Goal: Check status: Check status

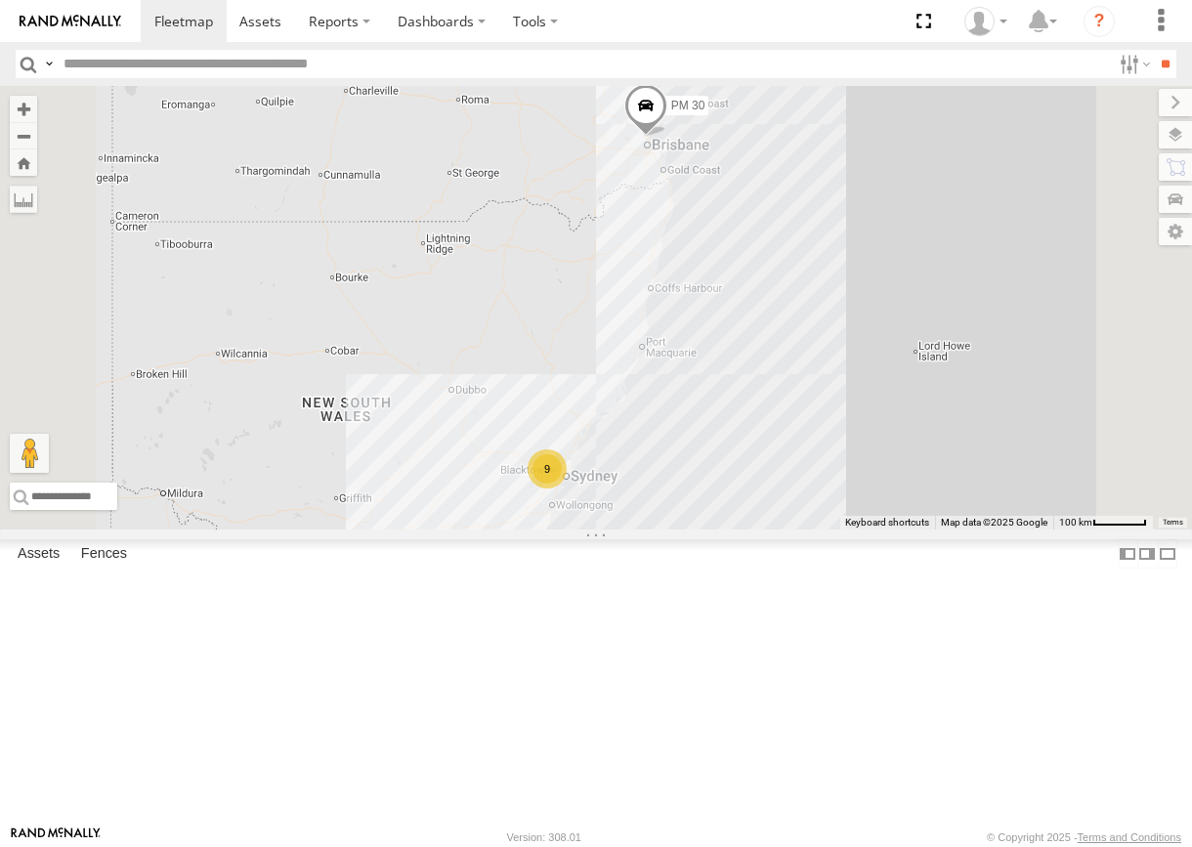
click at [667, 137] on span at bounding box center [645, 110] width 43 height 53
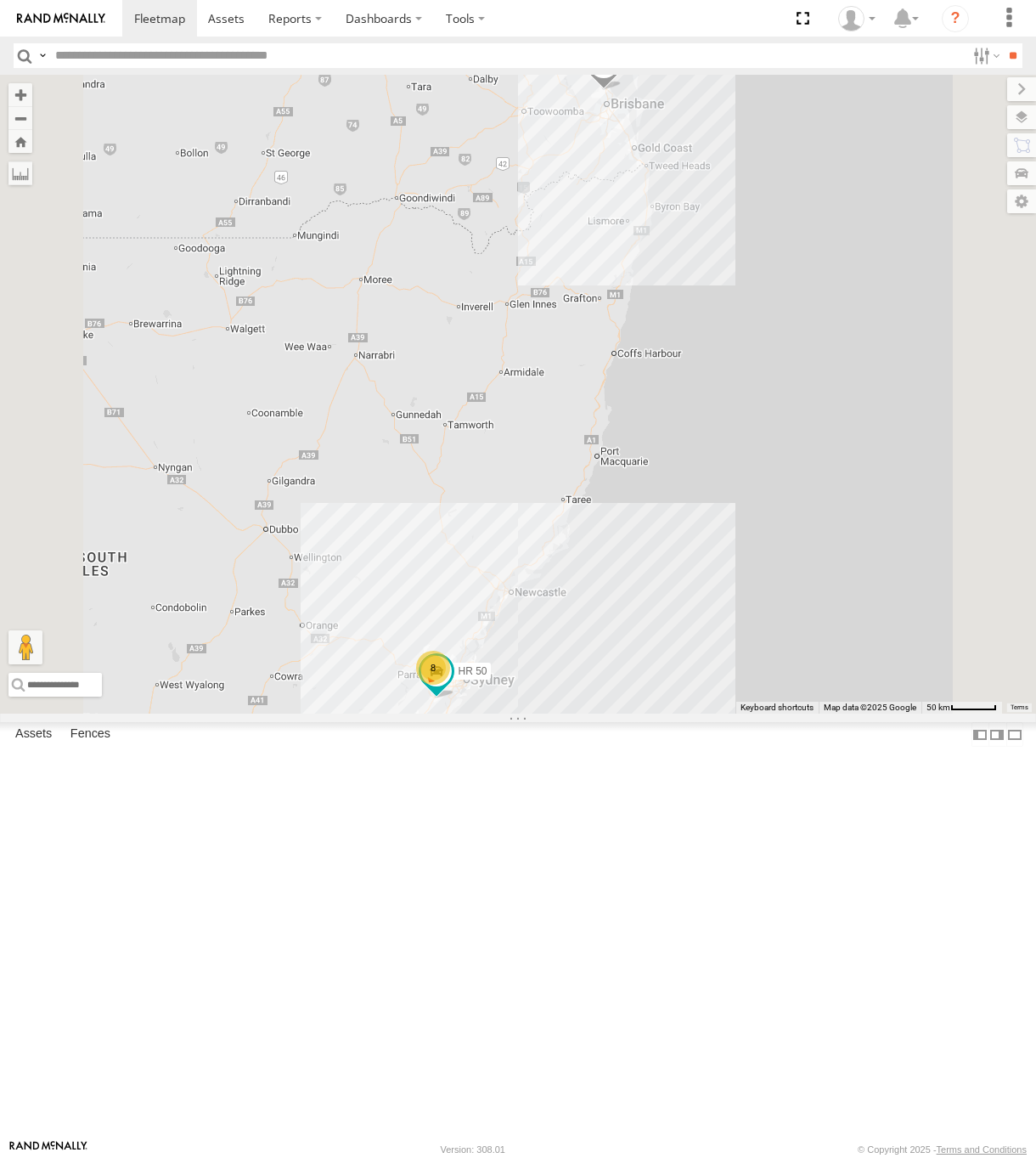
click at [622, 90] on span at bounding box center [603, 67] width 37 height 46
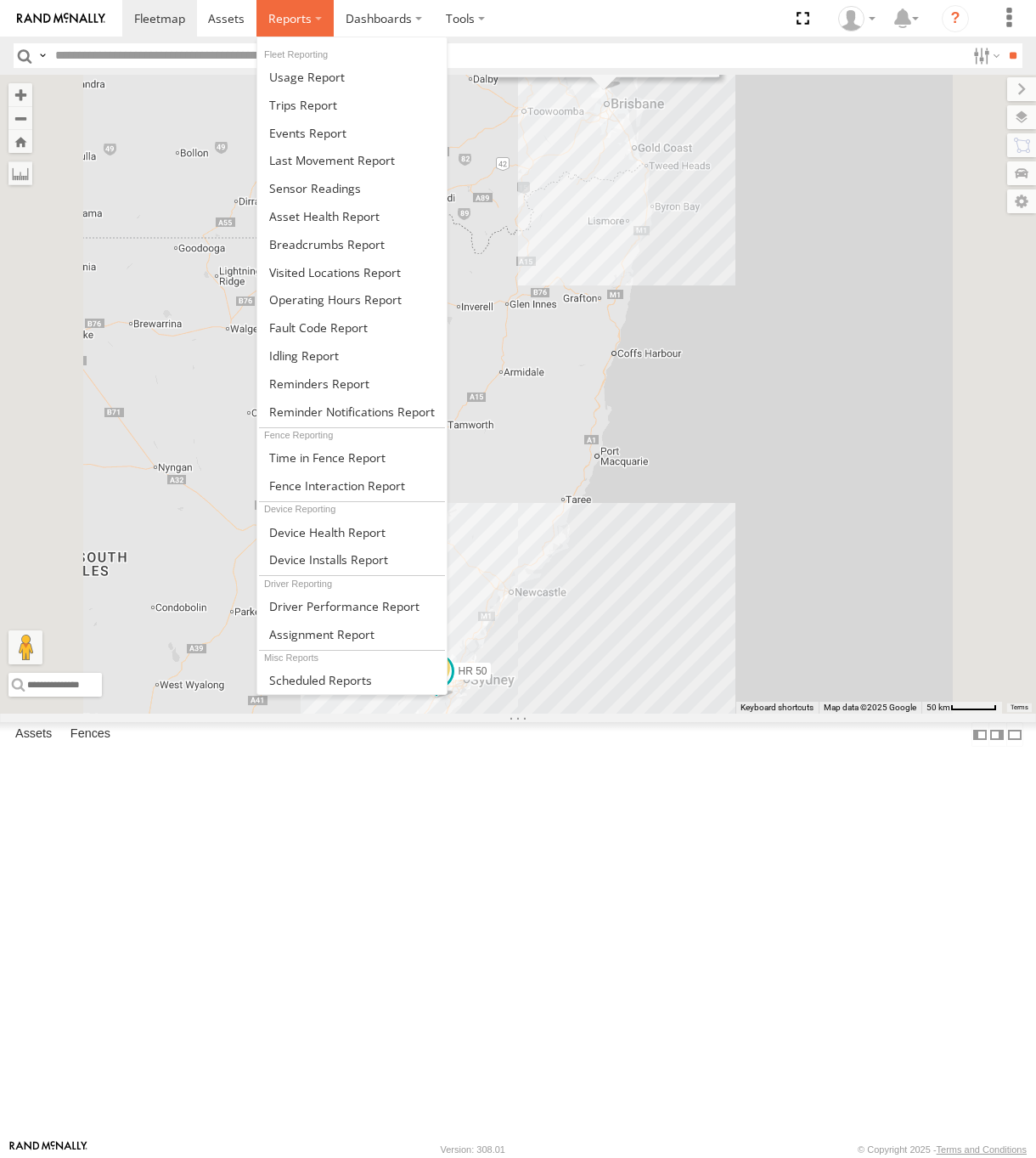
click at [276, 22] on span at bounding box center [290, 18] width 43 height 17
click at [329, 251] on span at bounding box center [327, 244] width 116 height 17
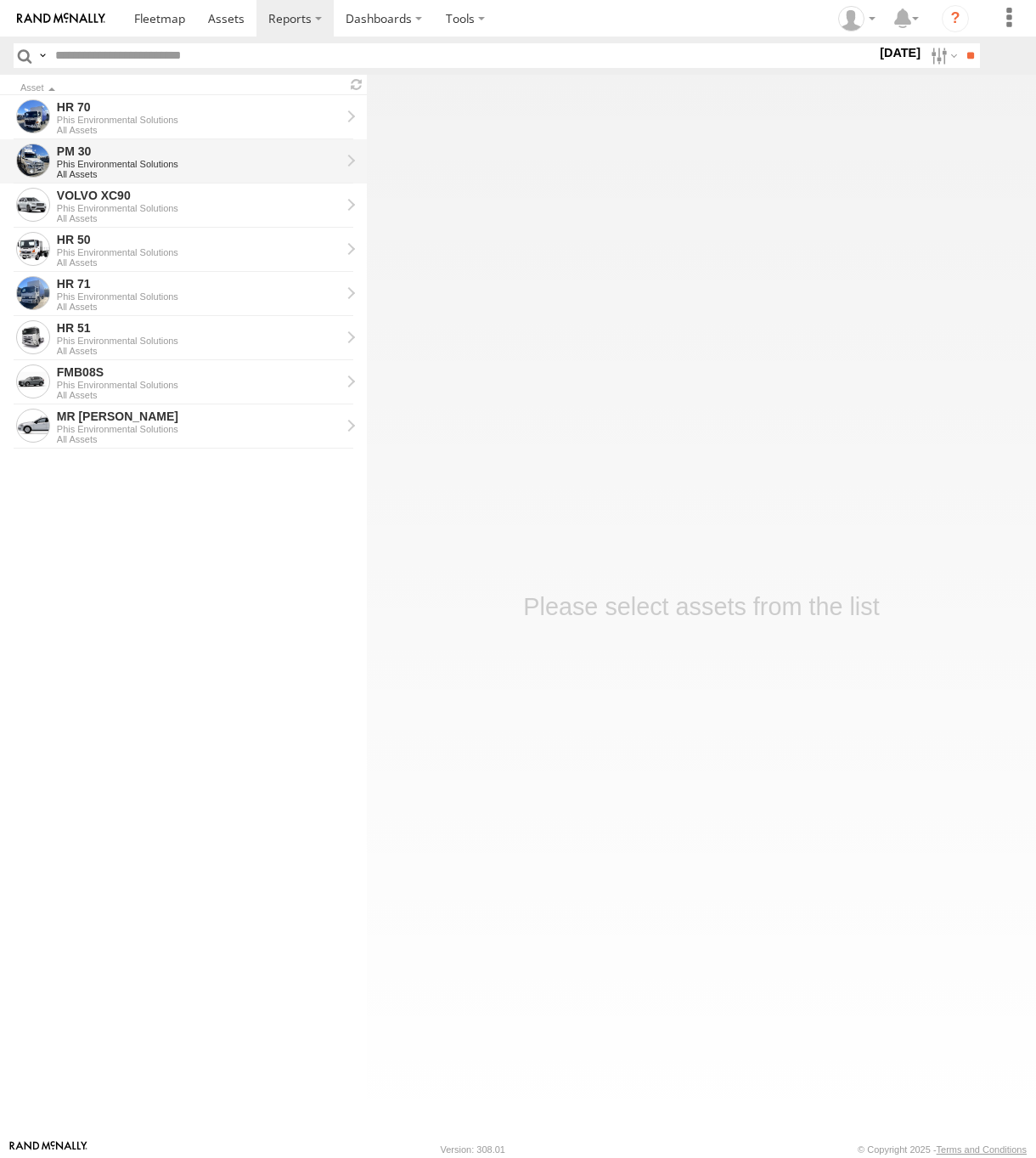
click at [222, 162] on div "Phis Environmental Solutions" at bounding box center [198, 164] width 283 height 10
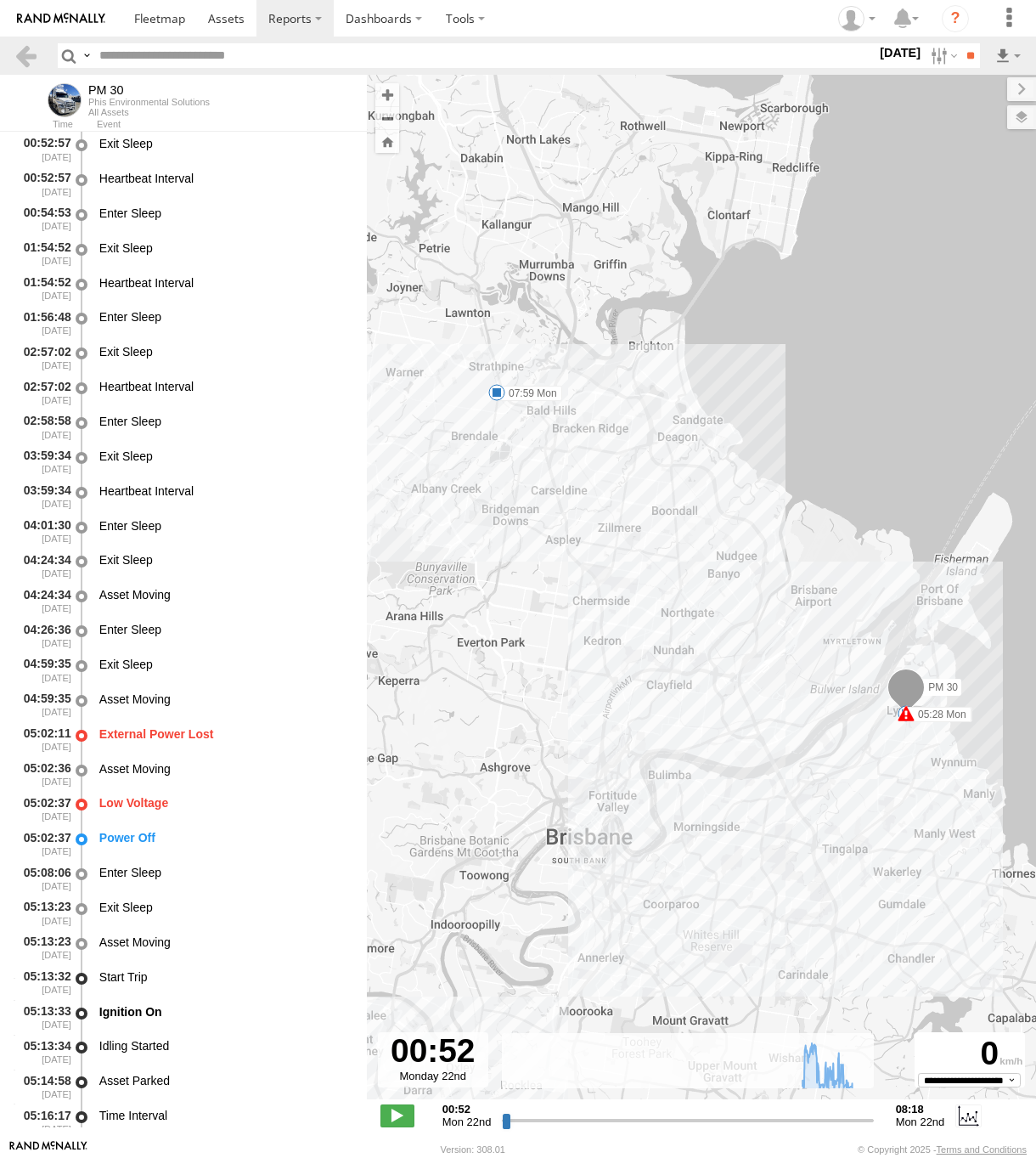
drag, startPoint x: 699, startPoint y: 755, endPoint x: 621, endPoint y: 768, distance: 79.1
click at [621, 768] on div "PM 30 05:02 Mon 05:02 Mon 05:23 Mon 05:28 Mon 07:59 Mon" at bounding box center [701, 596] width 669 height 1042
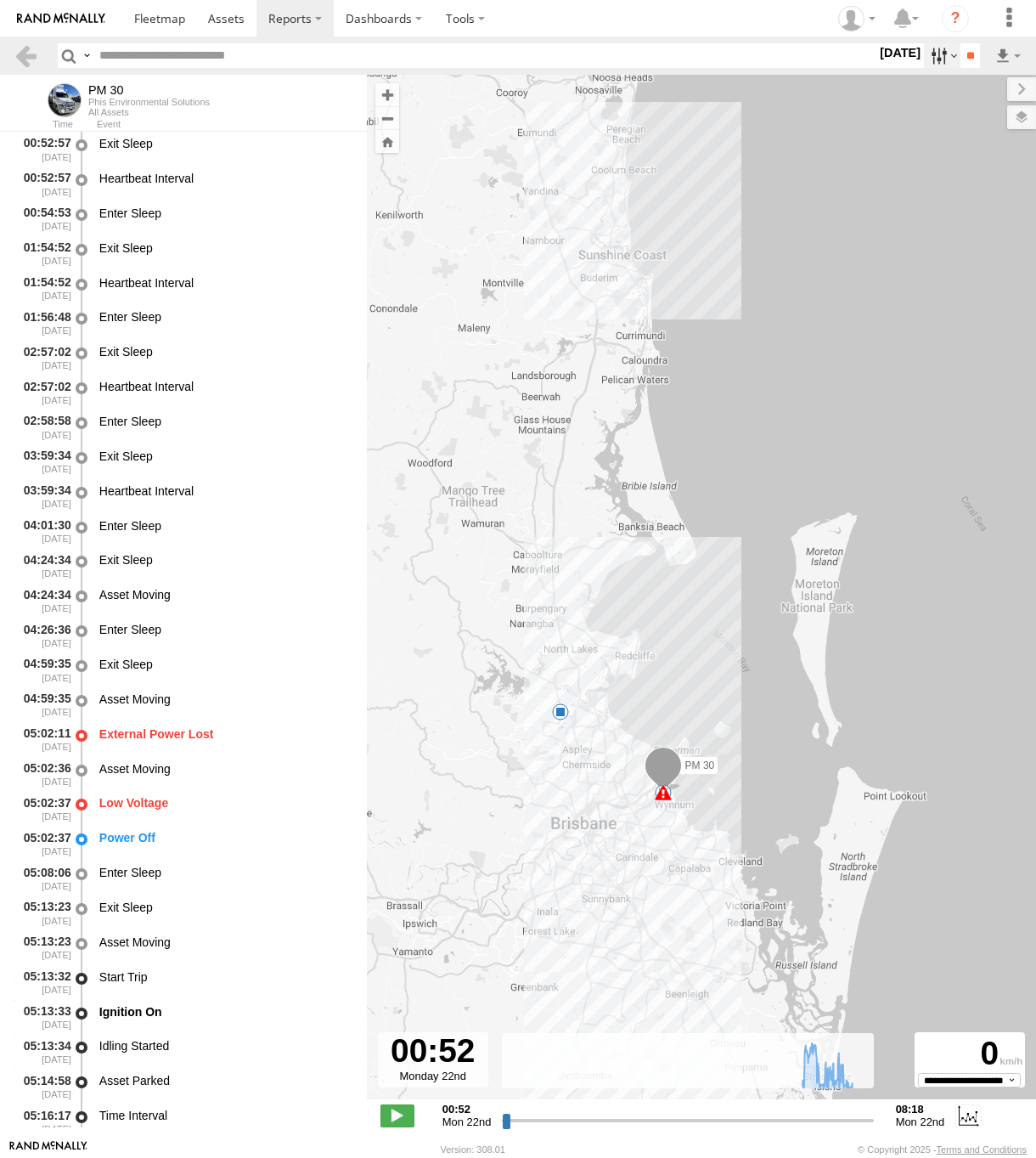
click at [931, 65] on label at bounding box center [942, 56] width 37 height 24
click at [0, 0] on label at bounding box center [0, 0] width 0 height 0
click at [970, 67] on input "**" at bounding box center [970, 56] width 19 height 24
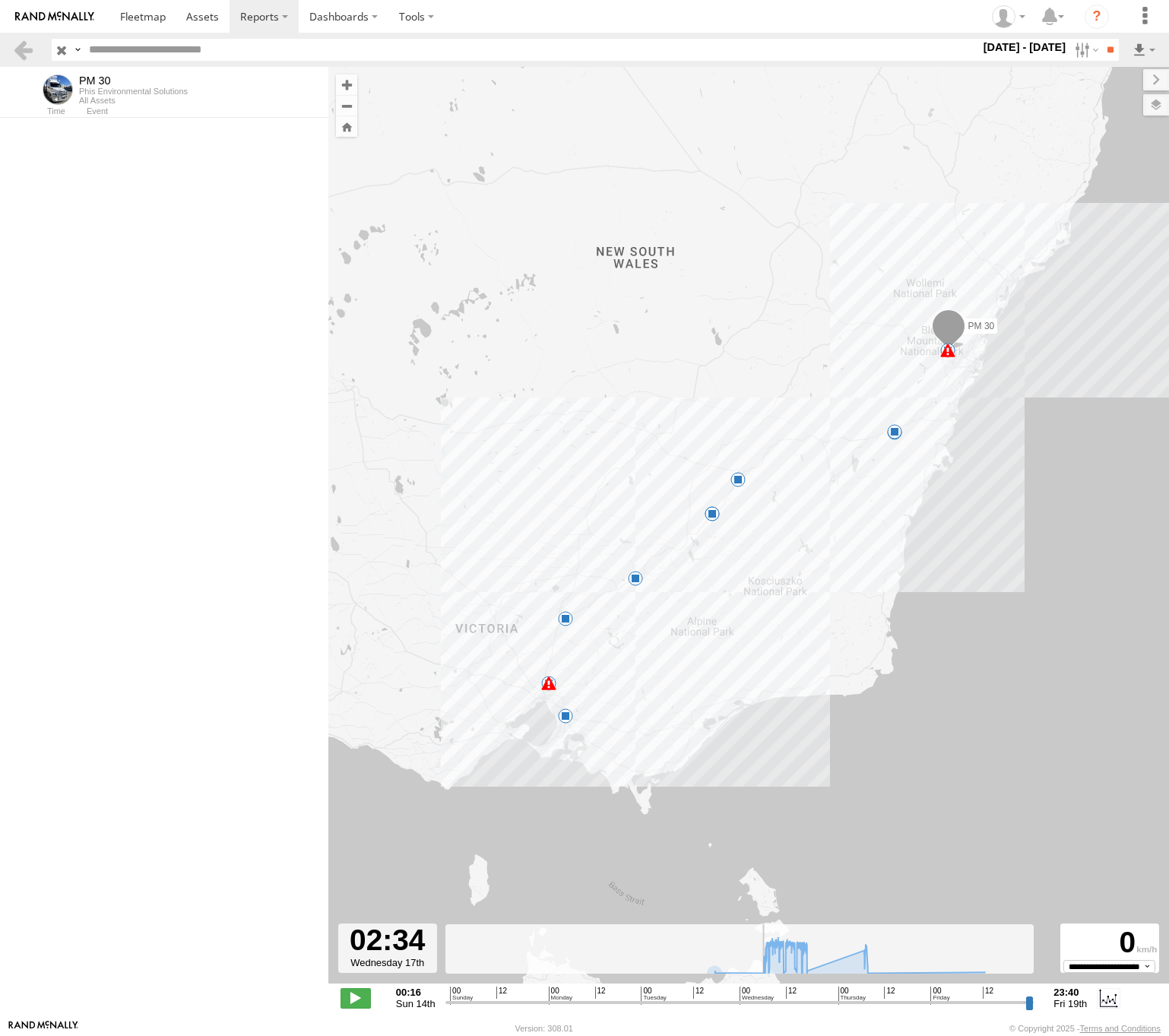
scroll to position [2854, 0]
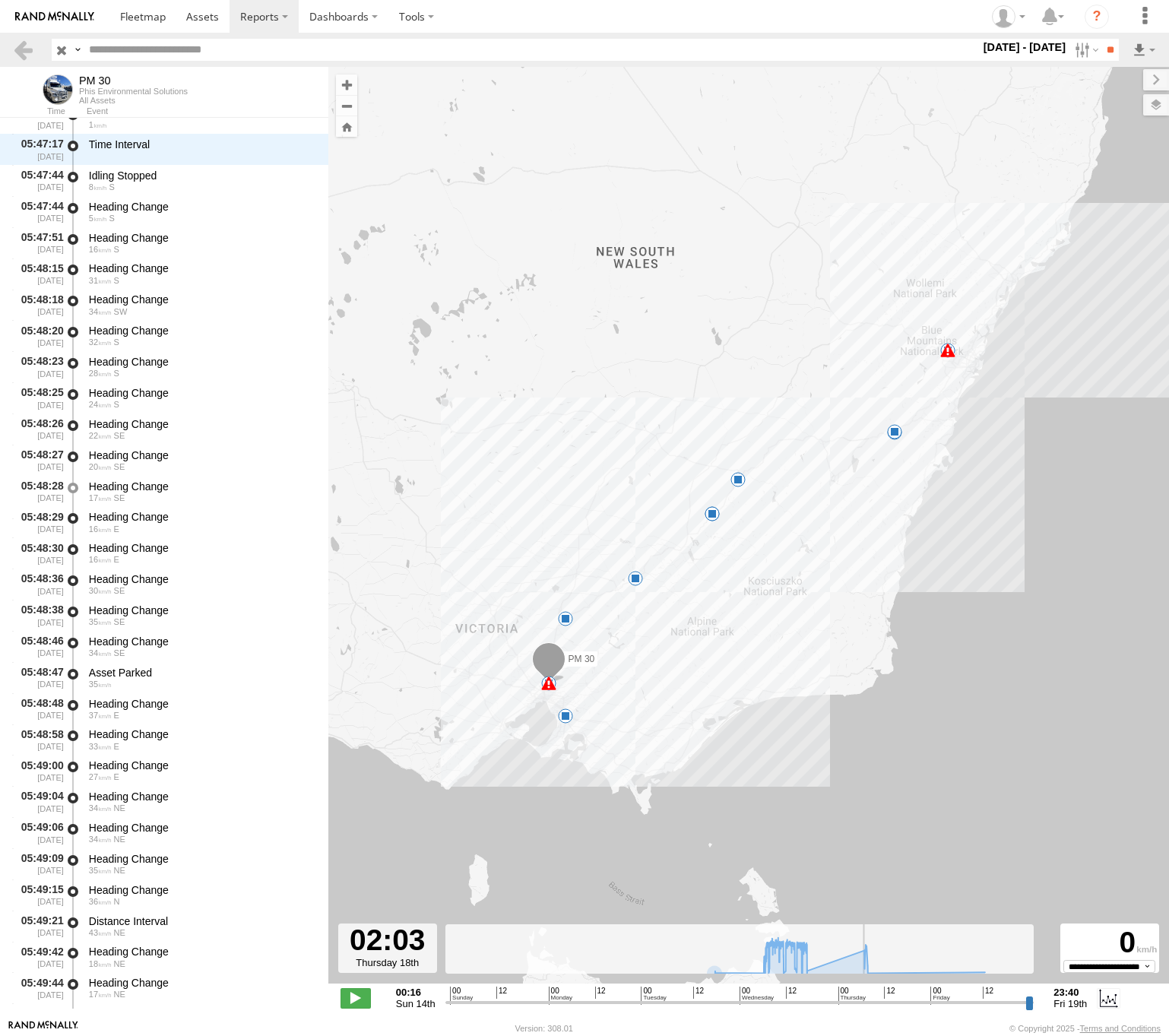
drag, startPoint x: 453, startPoint y: 1004, endPoint x: 845, endPoint y: 992, distance: 392.2
click at [845, 992] on div "Created with Highcharts 6.0.7 Highcharts.com 00 12 00 12 00 12 00 12 00 12 00 12" at bounding box center [740, 997] width 589 height 23
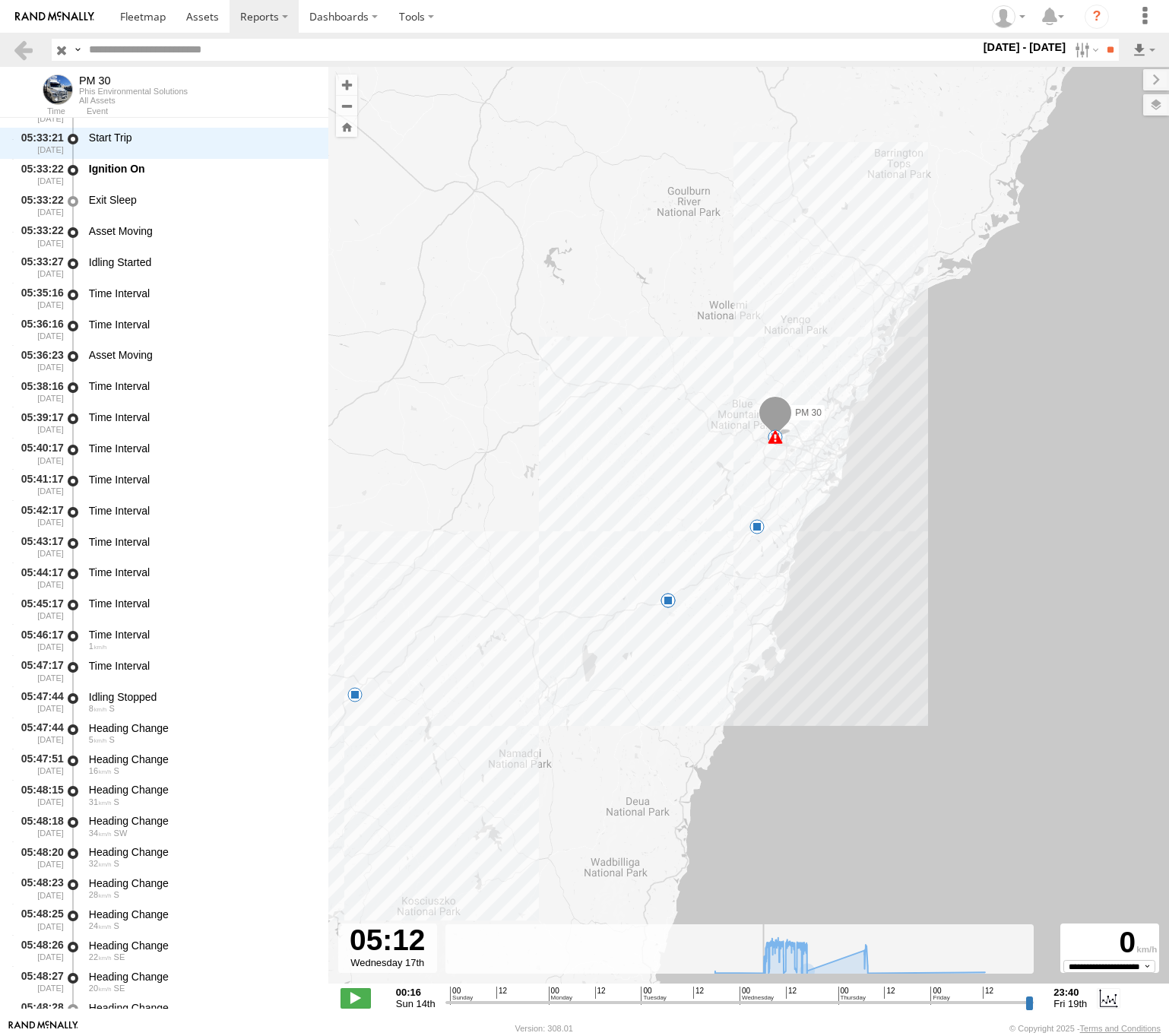
scroll to position [6806, 0]
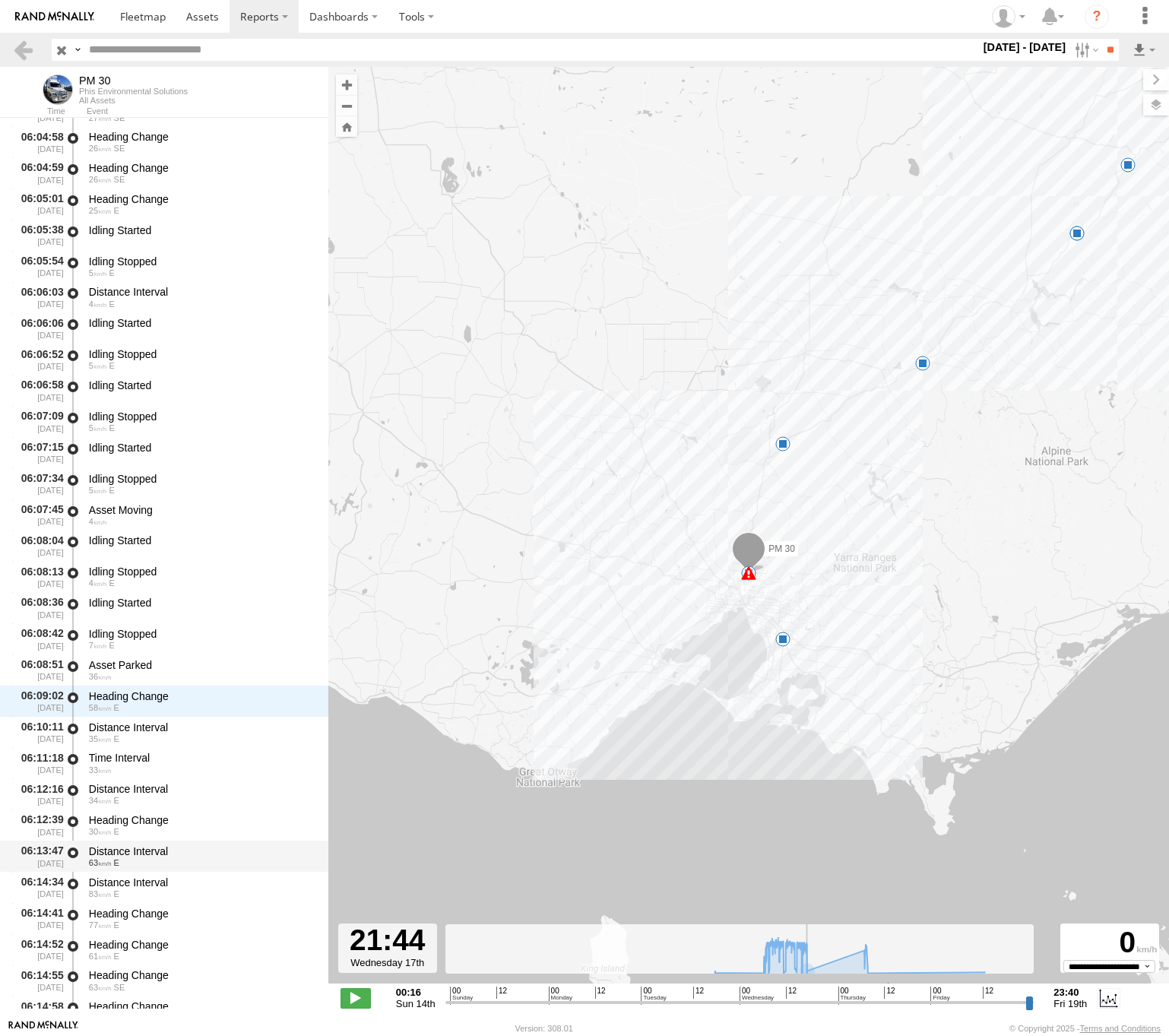
drag, startPoint x: 845, startPoint y: 1004, endPoint x: 216, endPoint y: 787, distance: 665.4
type input "**********"
click at [827, 984] on div "**********" at bounding box center [748, 999] width 841 height 32
